Goal: Obtain resource: Obtain resource

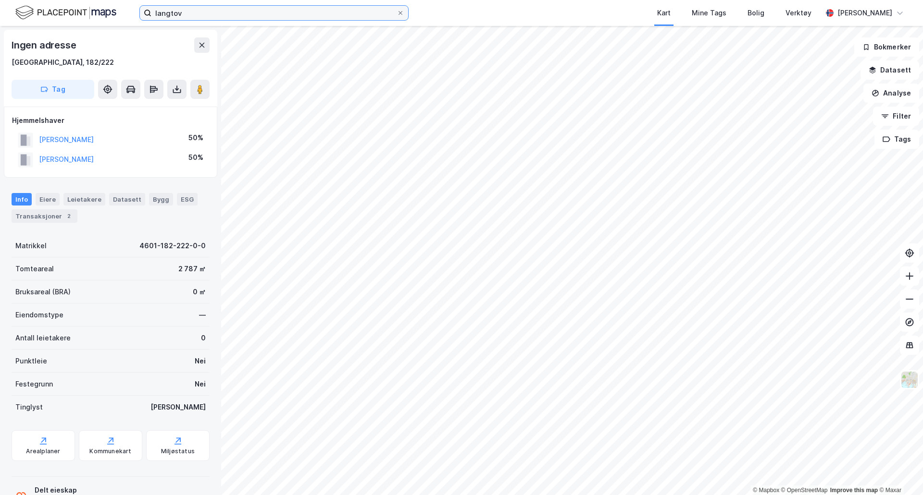
click at [184, 17] on input "langtov" at bounding box center [273, 13] width 245 height 14
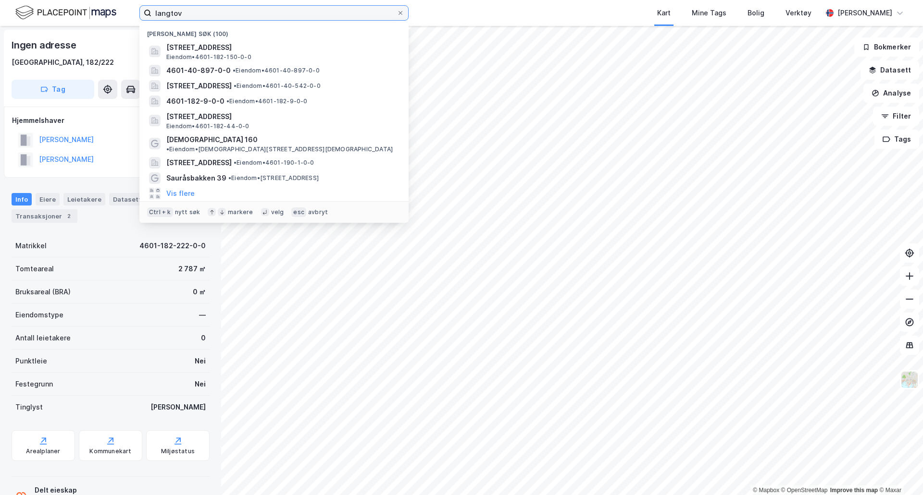
click at [184, 17] on input "langtov" at bounding box center [273, 13] width 245 height 14
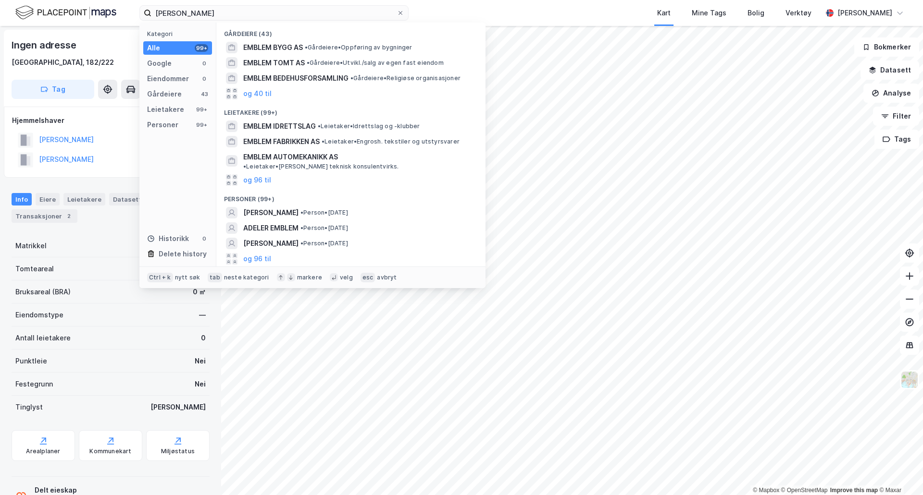
click at [374, 207] on div "[PERSON_NAME] • Person • [DATE]" at bounding box center [359, 213] width 233 height 12
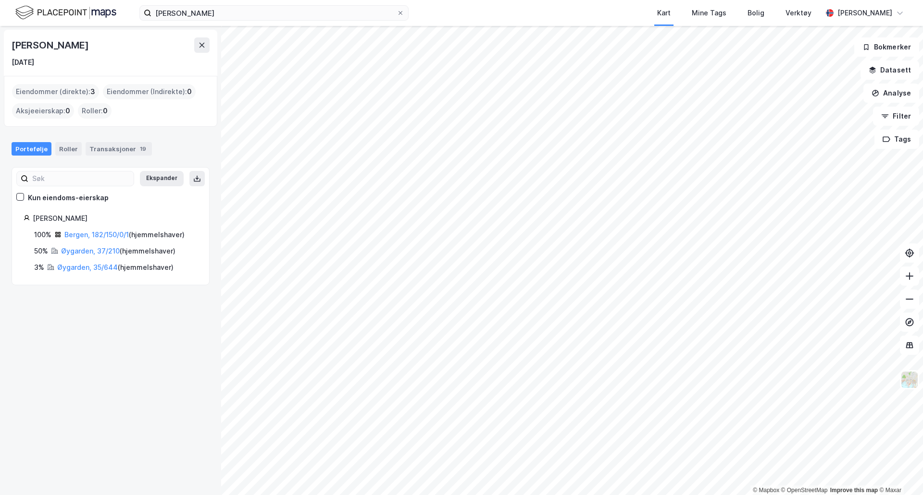
click at [112, 234] on link "Bergen, 182/150/0/1" at bounding box center [96, 235] width 64 height 8
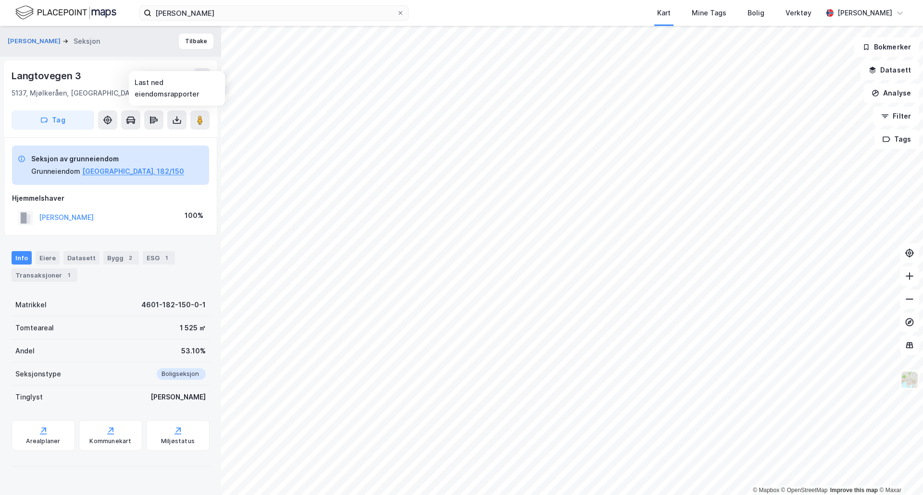
click at [171, 120] on button at bounding box center [176, 120] width 19 height 19
click at [150, 137] on div "Last ned grunnbok" at bounding box center [129, 139] width 56 height 8
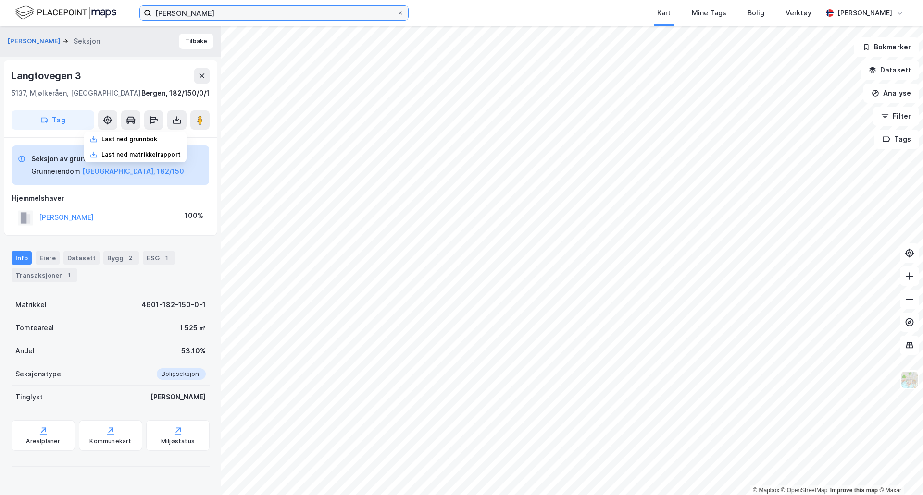
click at [214, 13] on input "[PERSON_NAME]" at bounding box center [273, 13] width 245 height 14
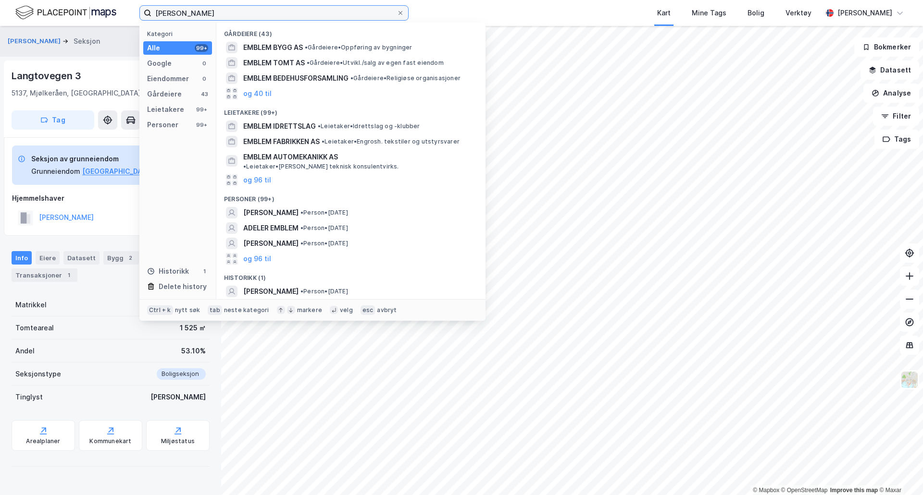
click at [214, 13] on input "[PERSON_NAME]" at bounding box center [273, 13] width 245 height 14
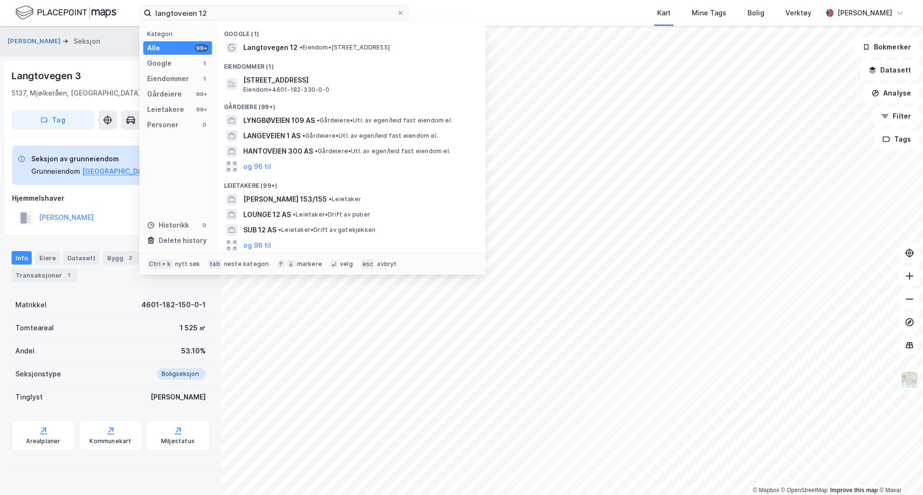
click at [284, 52] on span "Langtovegen 12" at bounding box center [270, 48] width 54 height 12
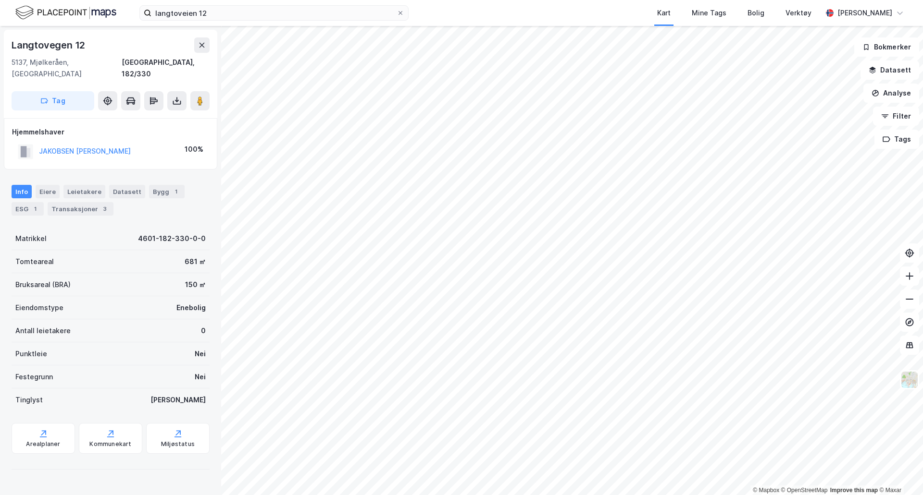
click at [166, 94] on div "Tag" at bounding box center [111, 100] width 198 height 19
click at [171, 92] on button at bounding box center [176, 100] width 19 height 19
click at [153, 116] on div "Last ned grunnbok" at bounding box center [129, 120] width 56 height 8
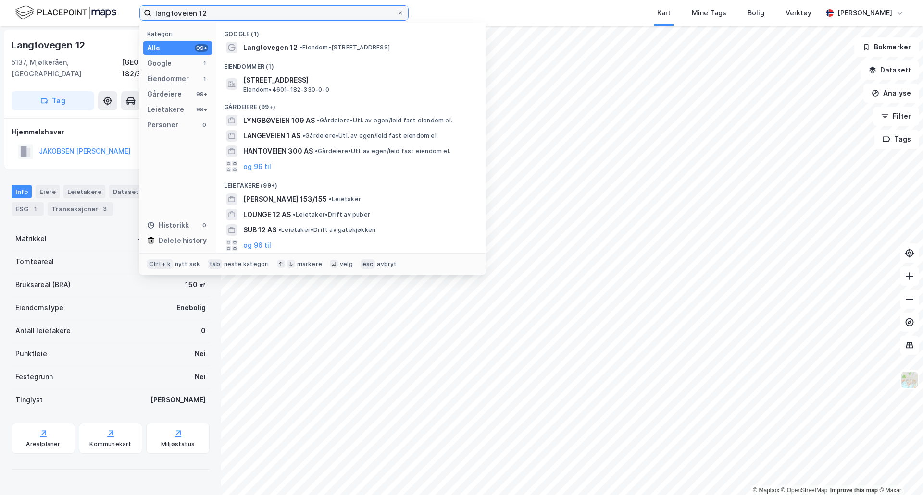
click at [224, 13] on input "langtoveien 12" at bounding box center [273, 13] width 245 height 14
type input "langtovegen 14"
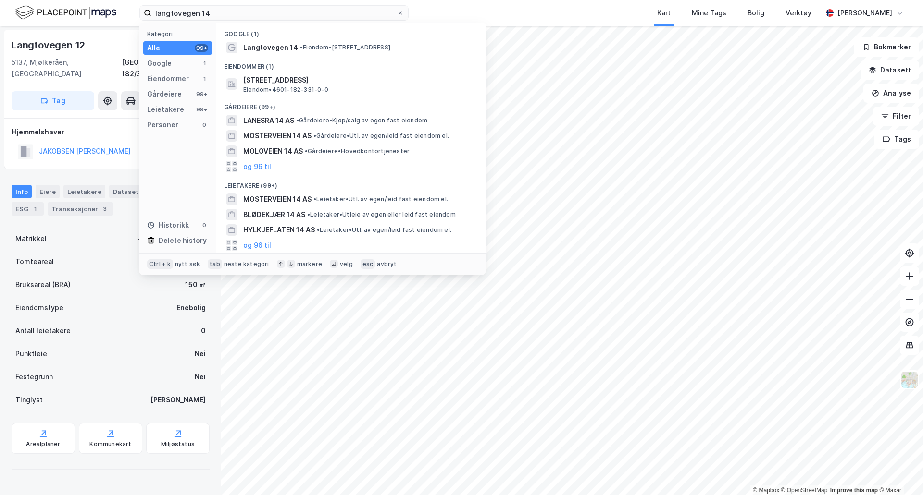
click at [276, 46] on span "Langtovegen 14" at bounding box center [270, 48] width 55 height 12
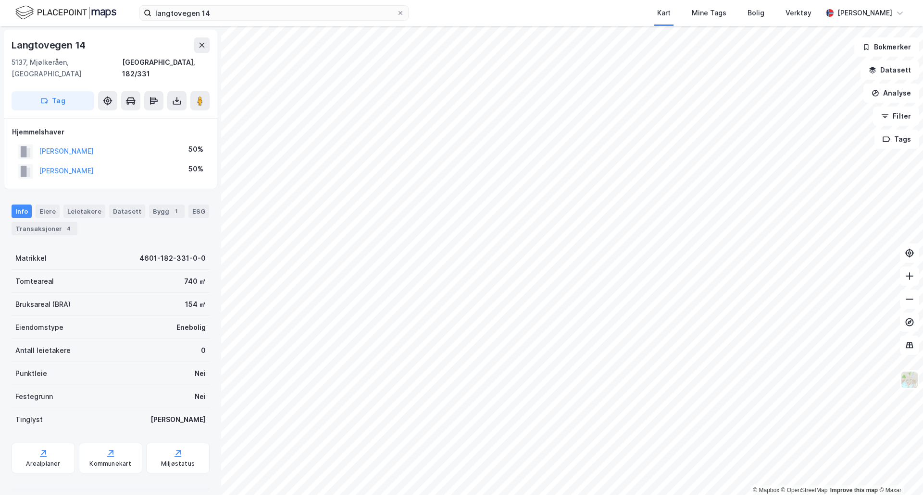
click at [170, 91] on button at bounding box center [176, 100] width 19 height 19
click at [120, 116] on div "Last ned grunnbok" at bounding box center [129, 120] width 56 height 8
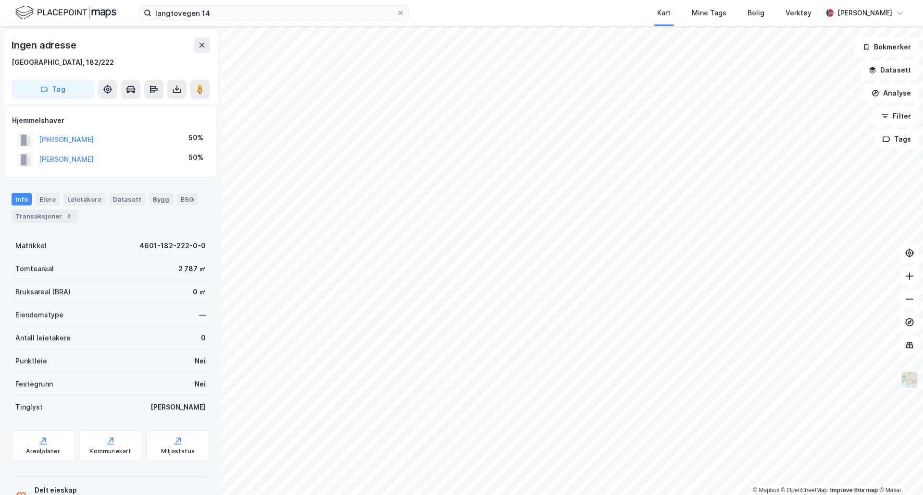
click at [181, 85] on icon at bounding box center [177, 90] width 10 height 10
click at [122, 105] on div "Last ned grunnbok" at bounding box center [129, 109] width 56 height 8
